Goal: Use online tool/utility: Utilize a website feature to perform a specific function

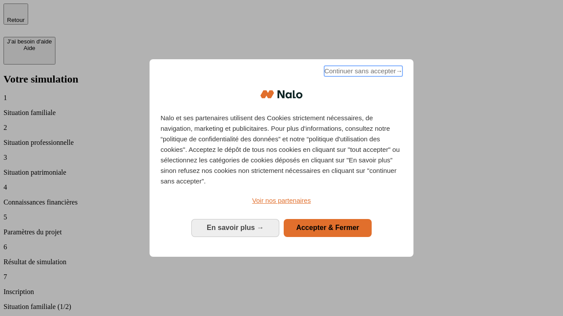
click at [362, 73] on span "Continuer sans accepter →" at bounding box center [363, 71] width 78 height 11
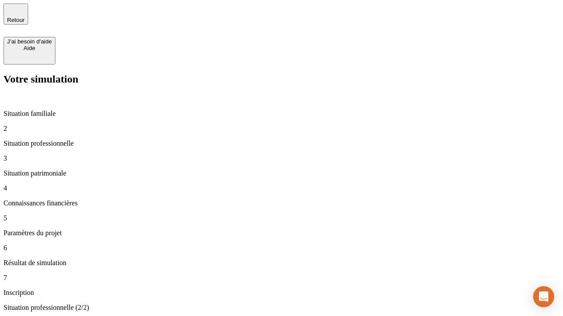
type input "30 000"
type input "40 000"
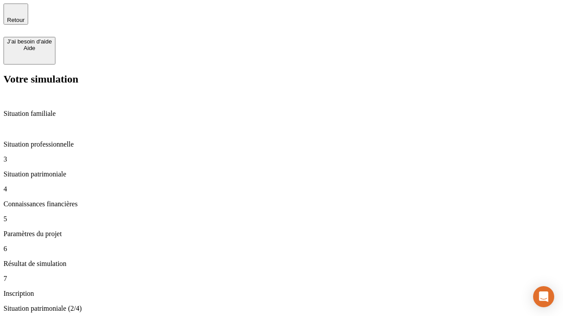
type input "1 100"
type input "20"
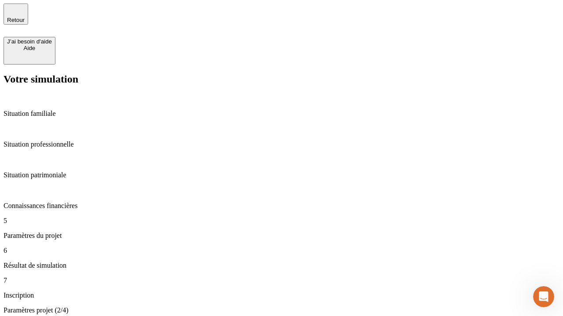
type input "40"
type input "50 000"
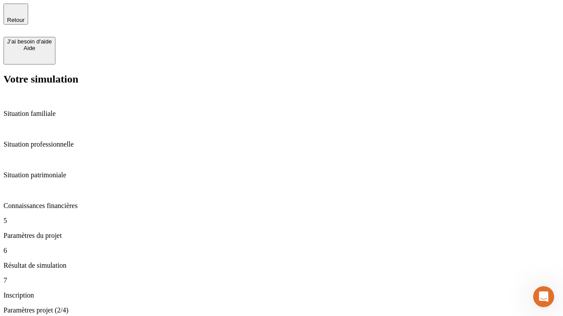
type input "640"
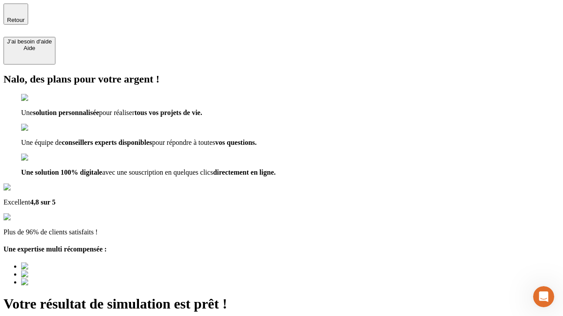
type input "[EMAIL_ADDRESS][DOMAIN_NAME]"
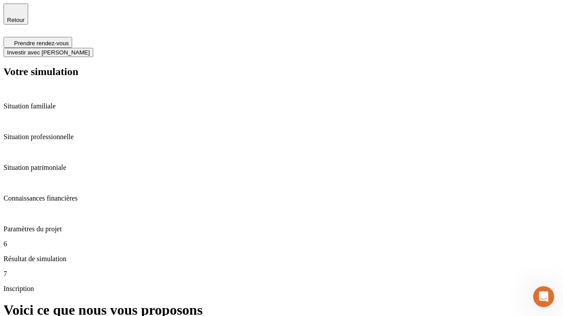
click at [90, 49] on span "Investir avec [PERSON_NAME]" at bounding box center [48, 52] width 83 height 7
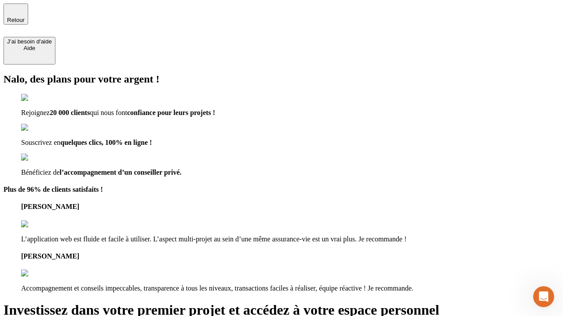
type input "[EMAIL_ADDRESS][DOMAIN_NAME]"
